Goal: Transaction & Acquisition: Purchase product/service

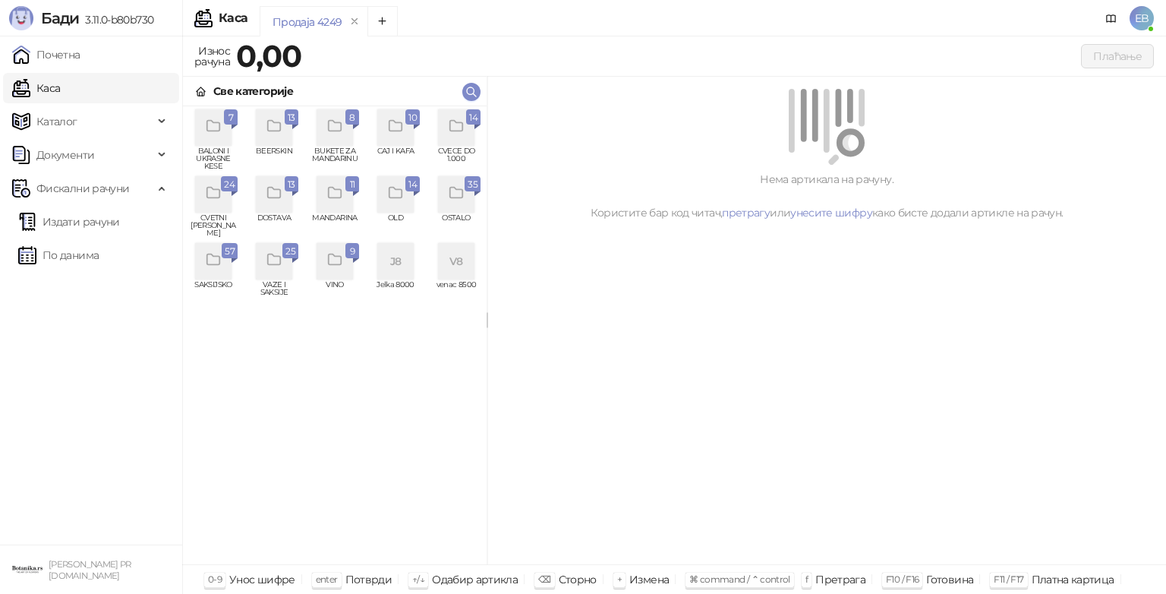
click at [453, 132] on icon "grid" at bounding box center [456, 126] width 17 height 17
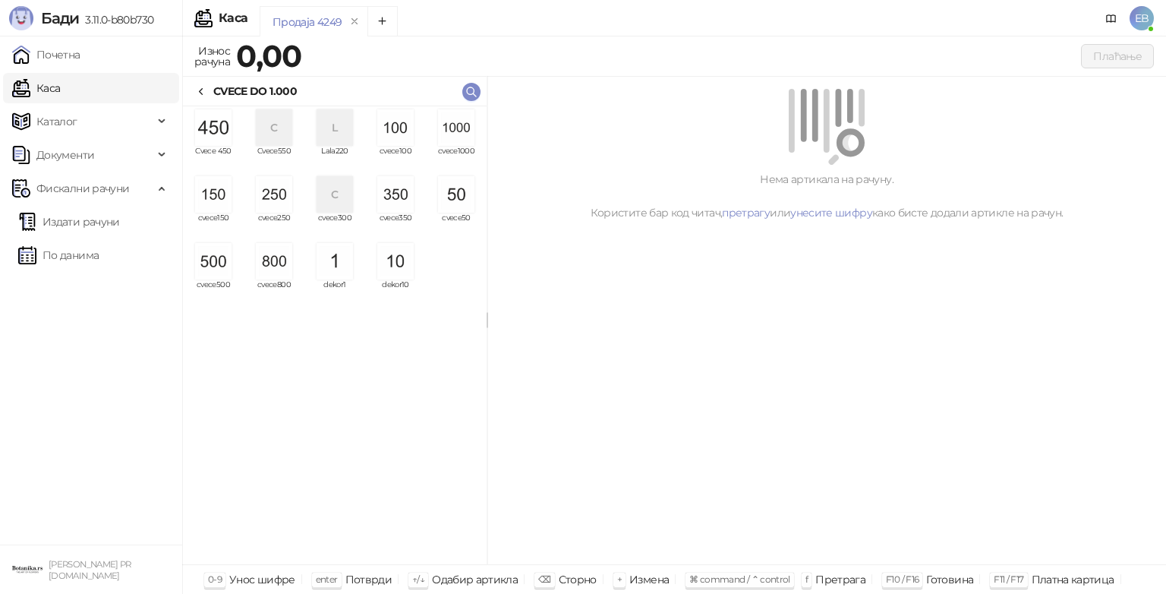
click at [453, 132] on img "grid" at bounding box center [456, 127] width 36 height 36
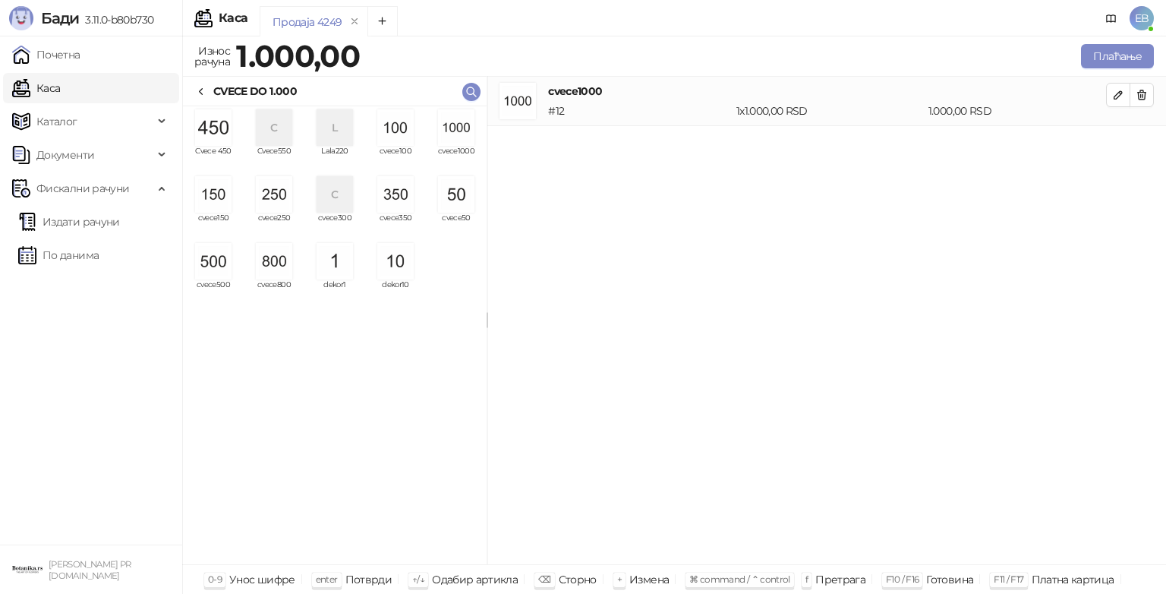
click at [453, 132] on img "grid" at bounding box center [456, 127] width 36 height 36
click at [397, 192] on img "grid" at bounding box center [395, 194] width 36 height 36
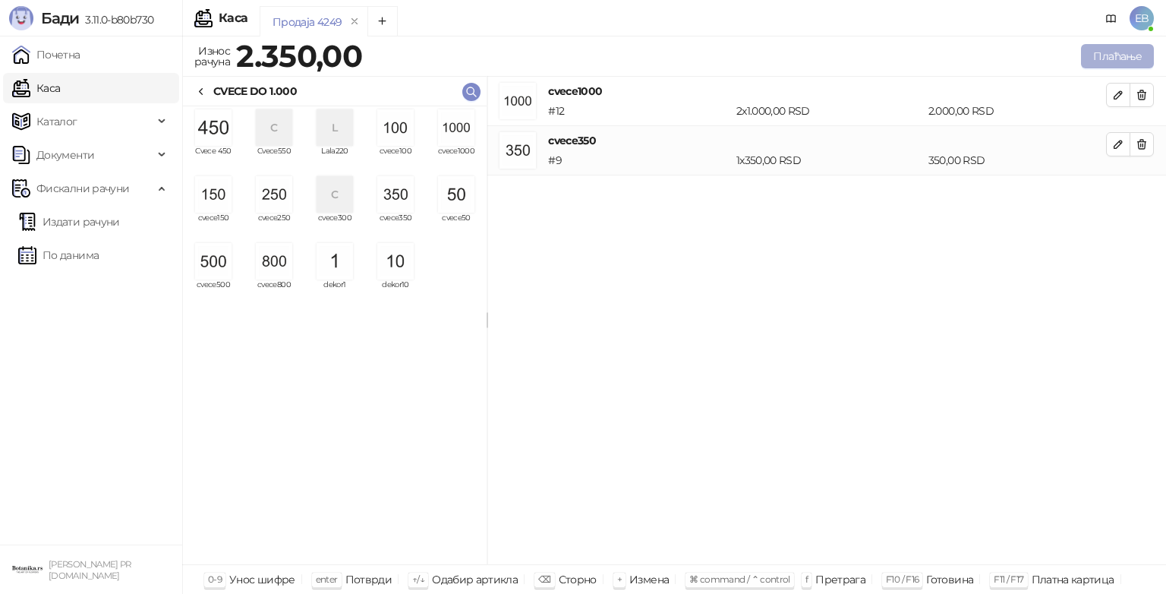
click at [1128, 58] on button "Плаћање" at bounding box center [1117, 56] width 73 height 24
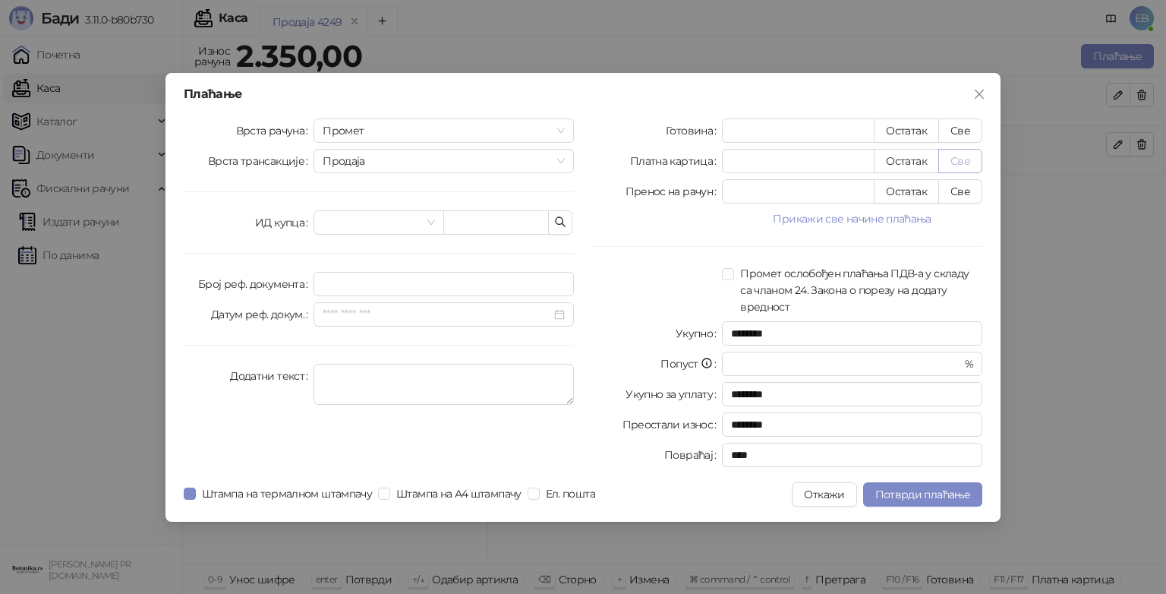
click at [954, 161] on button "Све" at bounding box center [960, 161] width 44 height 24
type input "****"
click at [932, 501] on button "Потврди плаћање" at bounding box center [922, 494] width 119 height 24
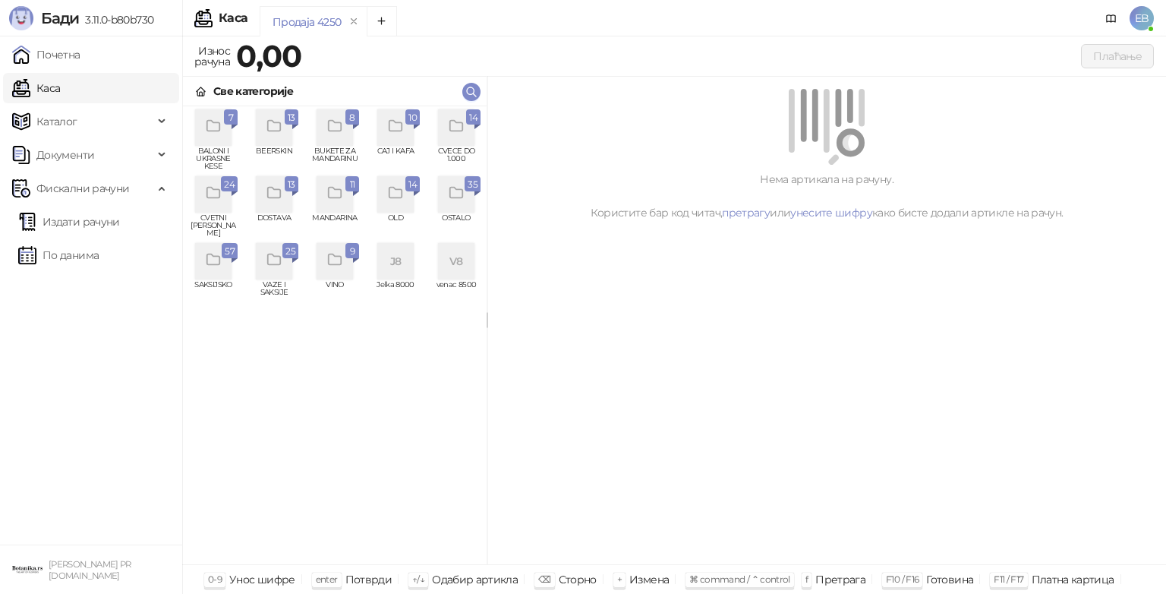
click at [225, 210] on div "grid" at bounding box center [213, 194] width 36 height 36
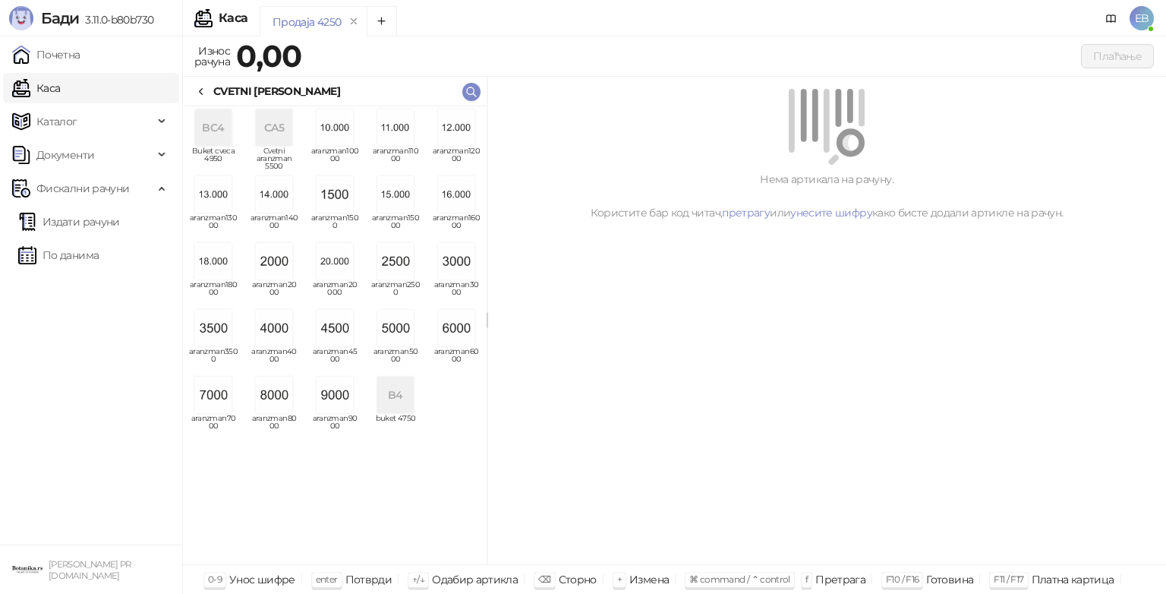
click at [328, 331] on img "grid" at bounding box center [335, 328] width 36 height 36
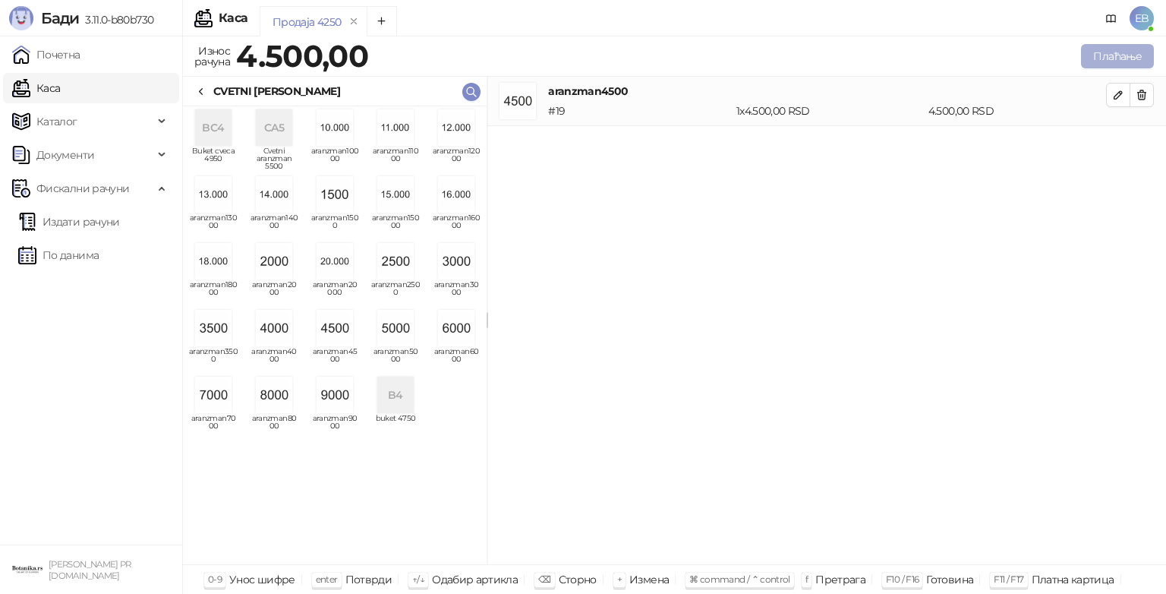
click at [1122, 59] on button "Плаћање" at bounding box center [1117, 56] width 73 height 24
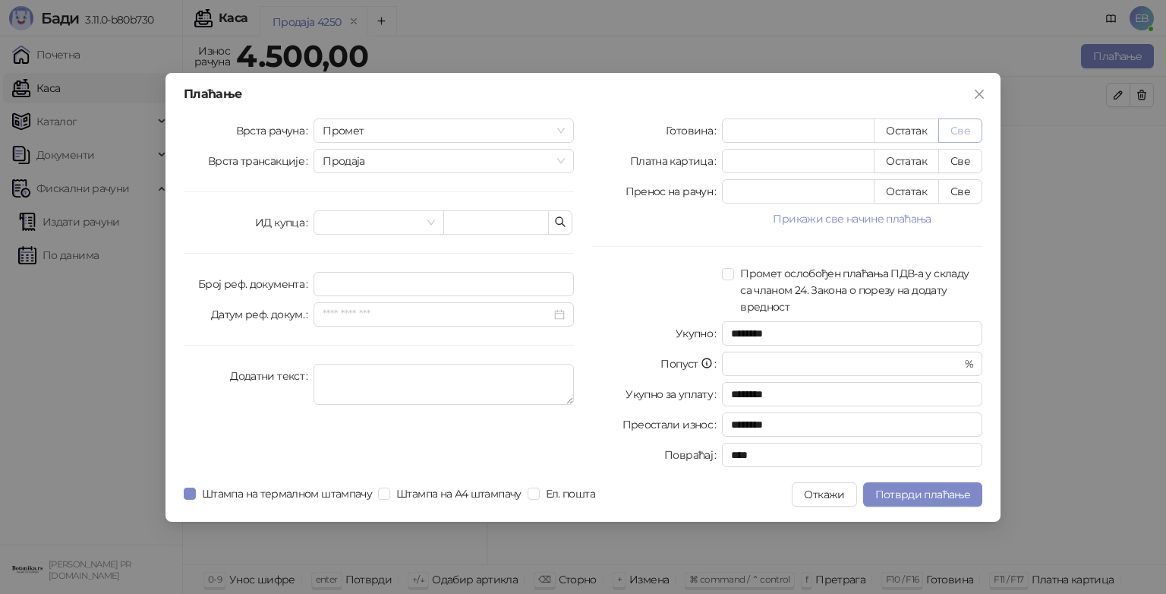
click at [958, 132] on button "Све" at bounding box center [960, 130] width 44 height 24
type input "****"
click at [951, 492] on span "Потврди плаћање" at bounding box center [922, 494] width 95 height 14
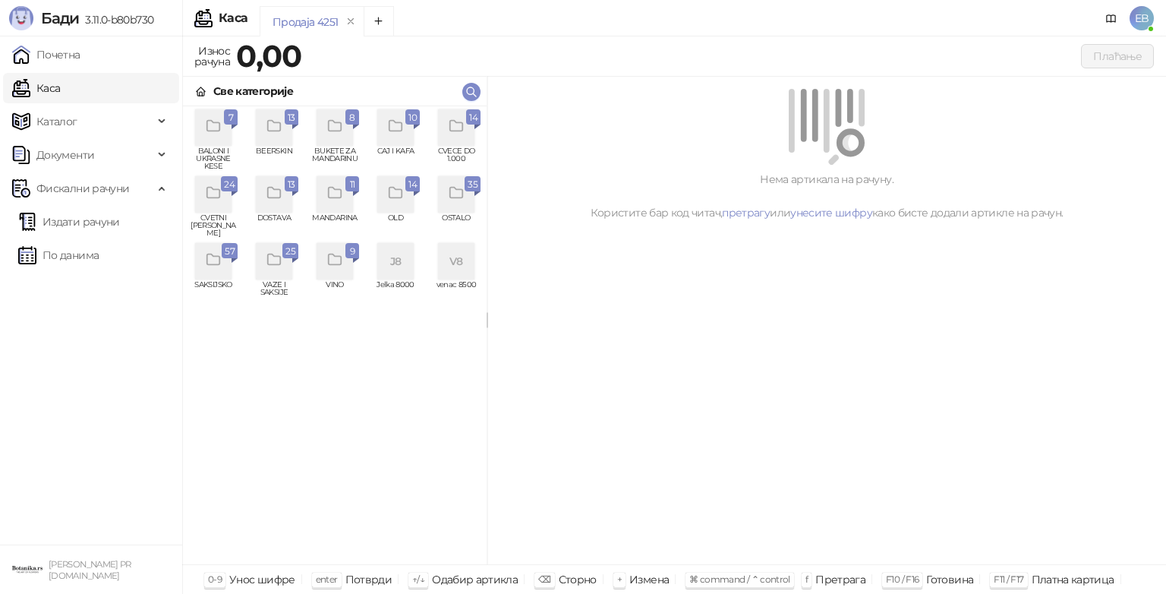
click at [448, 134] on icon "grid" at bounding box center [456, 126] width 17 height 17
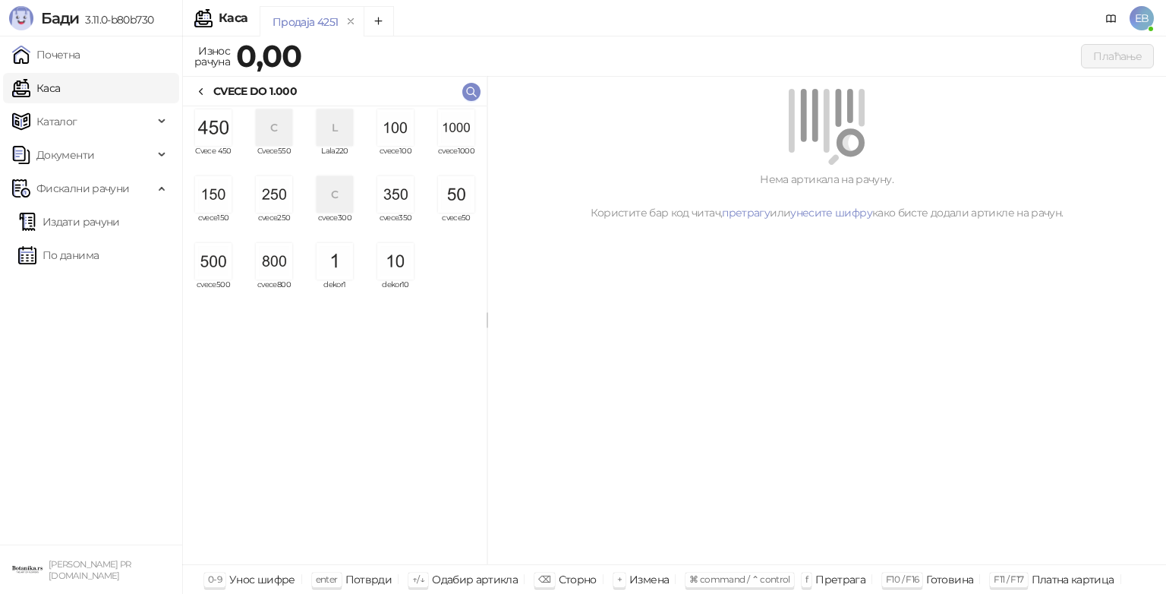
click at [398, 190] on img "grid" at bounding box center [395, 194] width 36 height 36
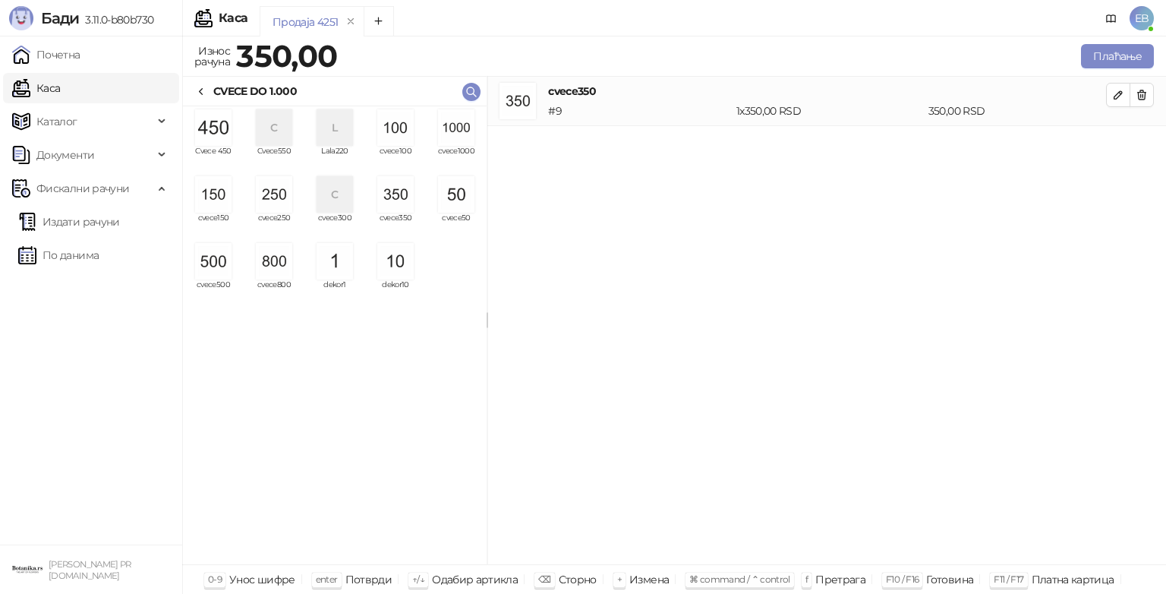
click at [445, 200] on img "grid" at bounding box center [456, 194] width 36 height 36
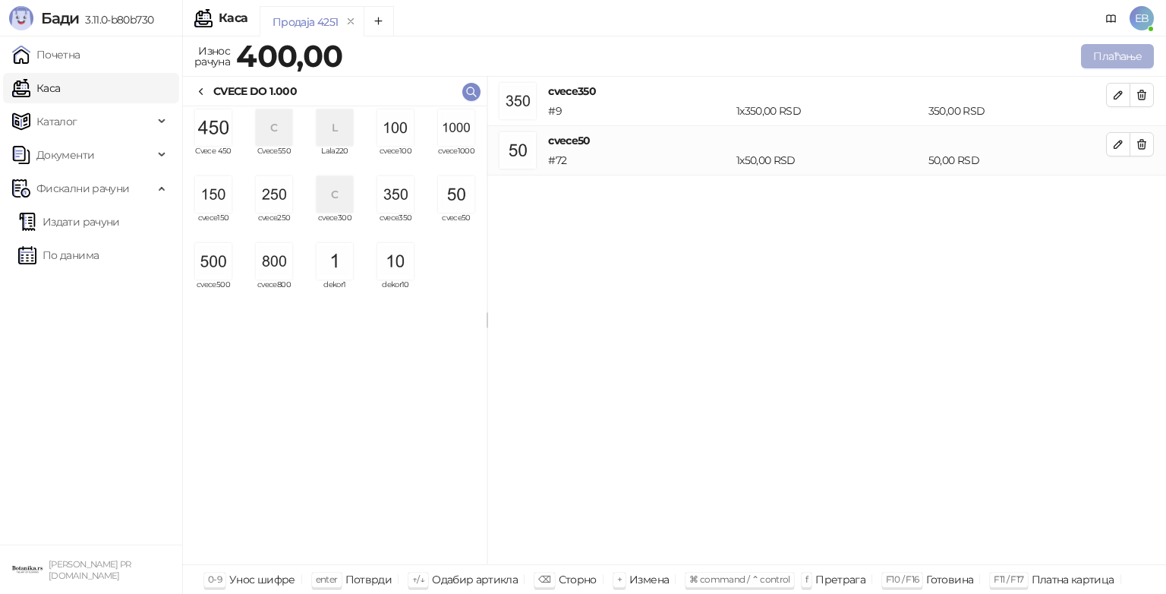
click at [1105, 57] on button "Плаћање" at bounding box center [1117, 56] width 73 height 24
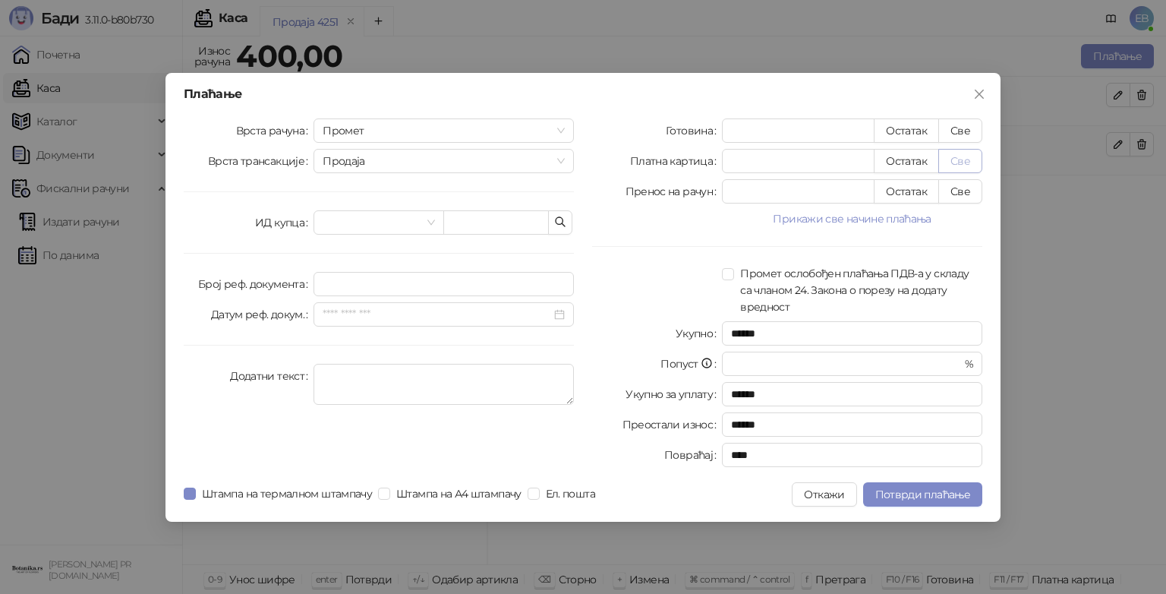
click at [960, 162] on button "Све" at bounding box center [960, 161] width 44 height 24
type input "***"
type input "****"
click at [926, 493] on span "Потврди плаћање" at bounding box center [922, 494] width 95 height 14
